Goal: Task Accomplishment & Management: Complete application form

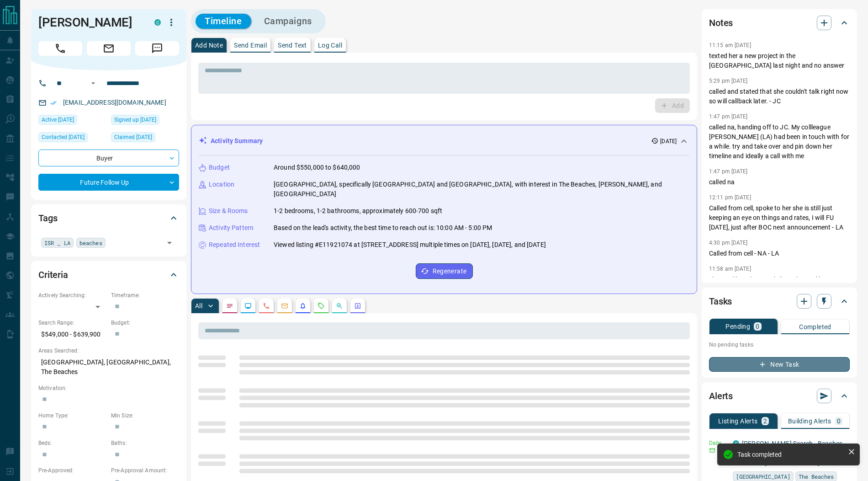
click at [784, 364] on button "New Task" at bounding box center [779, 364] width 141 height 15
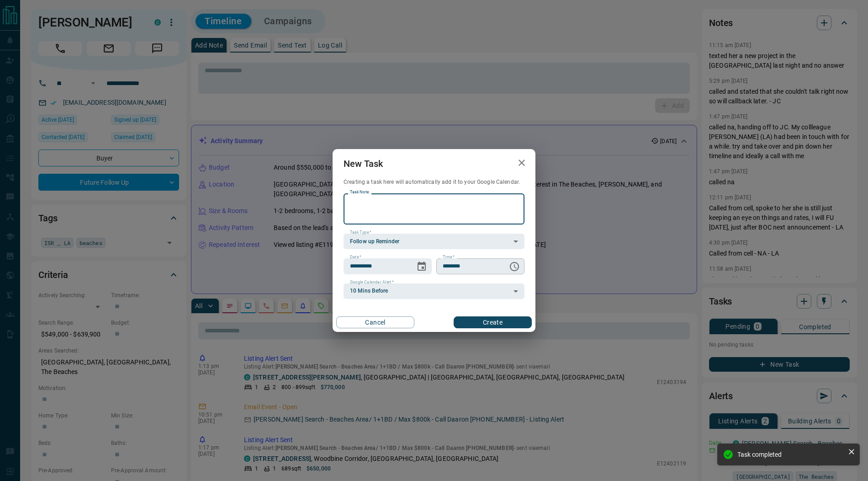
click at [516, 264] on icon "Choose time, selected time is 6:00 AM" at bounding box center [514, 266] width 11 height 11
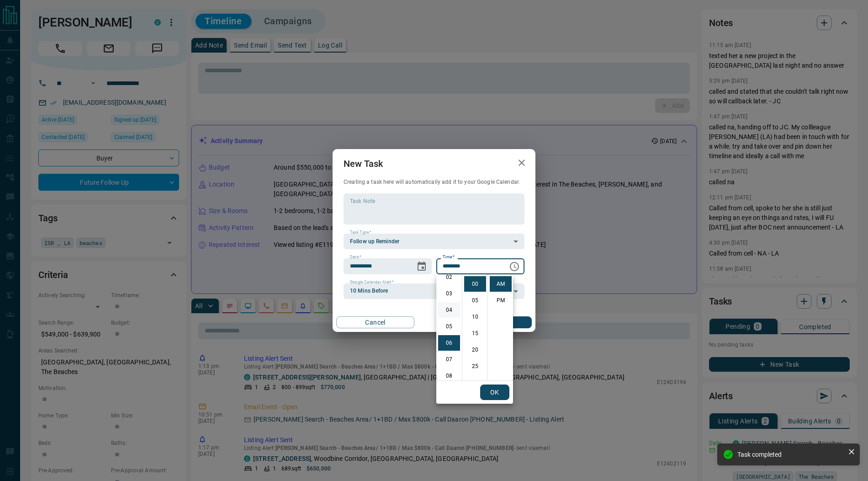
scroll to position [39, 0]
click at [450, 280] on li "02" at bounding box center [449, 278] width 22 height 16
type input "********"
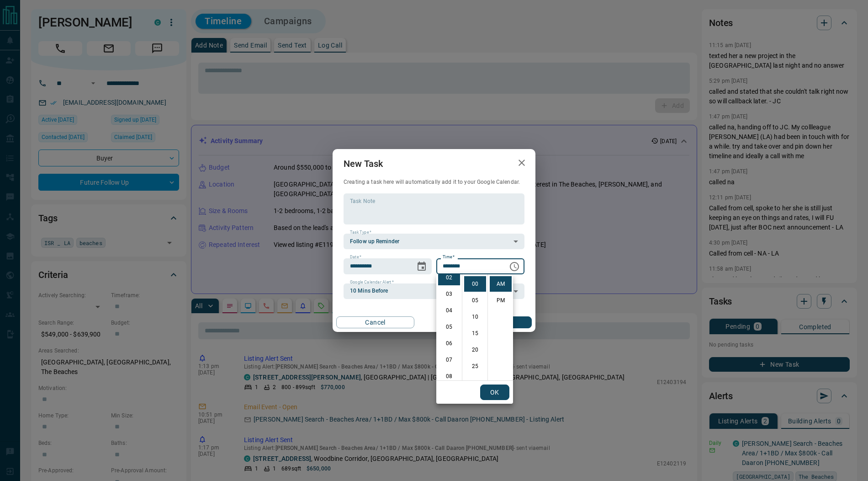
scroll to position [33, 0]
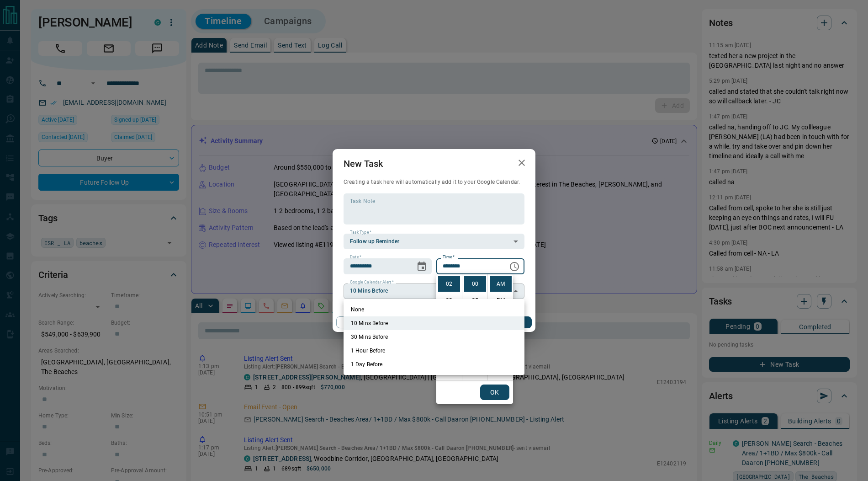
drag, startPoint x: 378, startPoint y: 308, endPoint x: 372, endPoint y: 288, distance: 21.0
click at [378, 308] on li "None" at bounding box center [434, 310] width 181 height 14
type input "*"
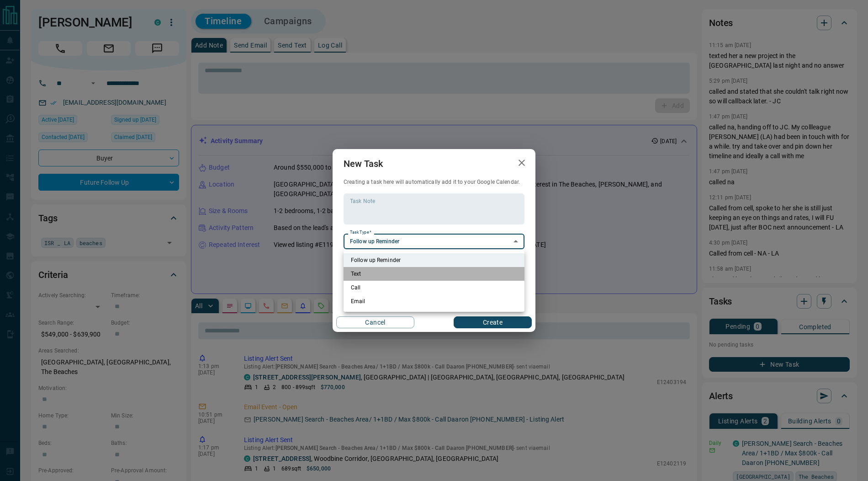
drag, startPoint x: 371, startPoint y: 275, endPoint x: 442, endPoint y: 318, distance: 82.6
click at [372, 275] on li "Text" at bounding box center [434, 274] width 181 height 14
type input "**********"
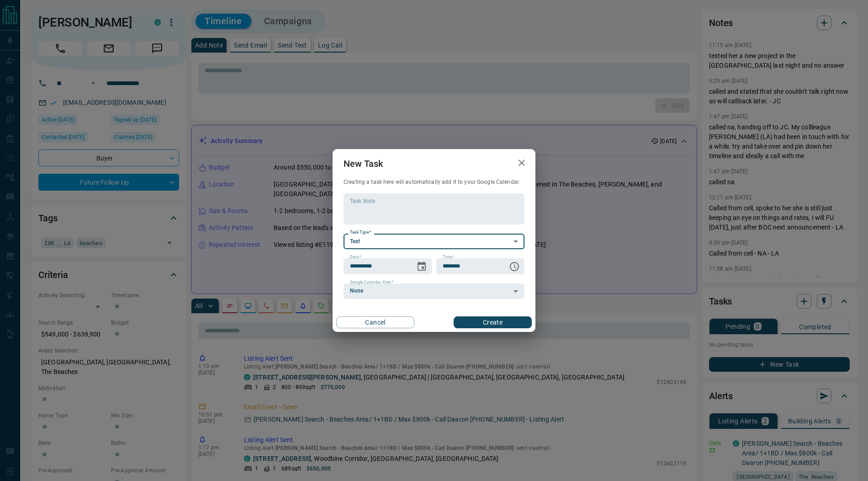
click at [492, 325] on button "Create" at bounding box center [493, 322] width 78 height 12
